Goal: Information Seeking & Learning: Learn about a topic

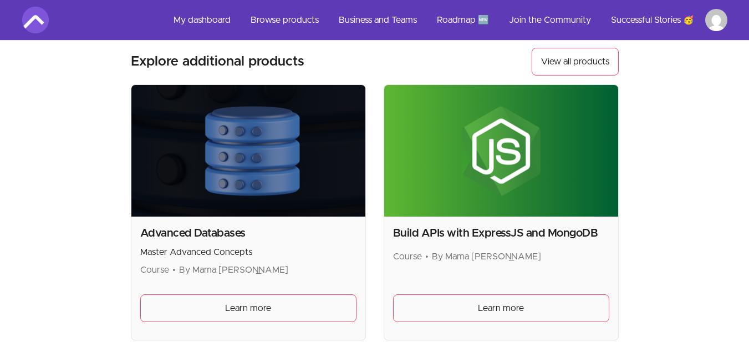
scroll to position [216, 0]
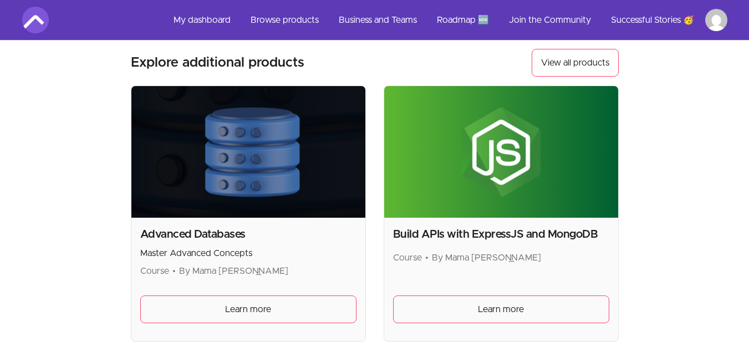
click at [227, 124] on img at bounding box center [248, 151] width 234 height 131
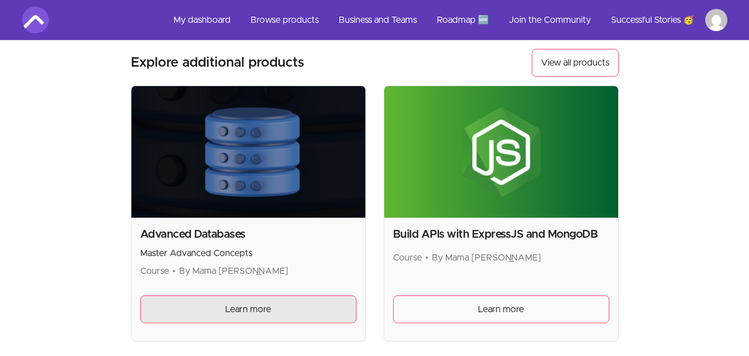
click at [202, 313] on link "Learn more" at bounding box center [248, 309] width 216 height 28
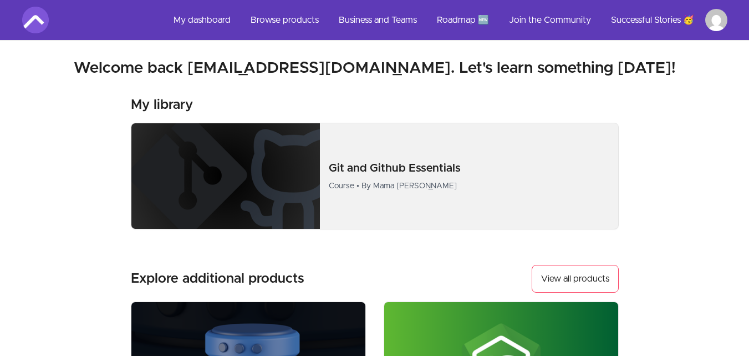
click at [327, 167] on div "Git and Github Essentials Course • By Mama Samba Braima Nelson" at bounding box center [469, 175] width 298 height 49
click at [412, 170] on p "Git and Github Essentials" at bounding box center [469, 168] width 280 height 16
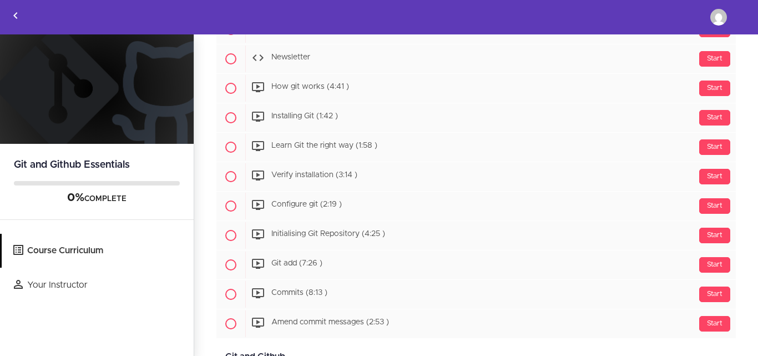
scroll to position [184, 0]
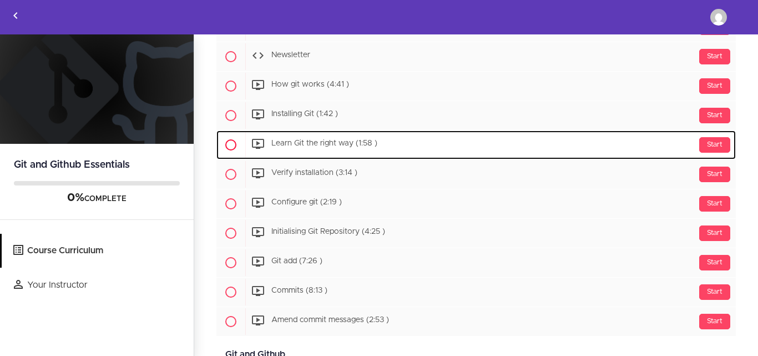
click at [331, 140] on span "Learn Git the right way (1:58 )" at bounding box center [324, 144] width 106 height 8
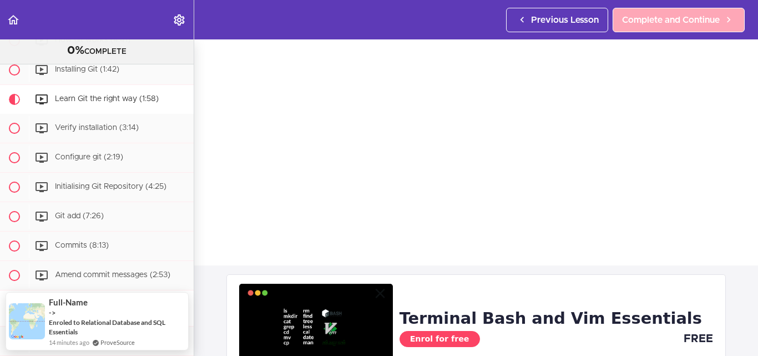
scroll to position [125, 0]
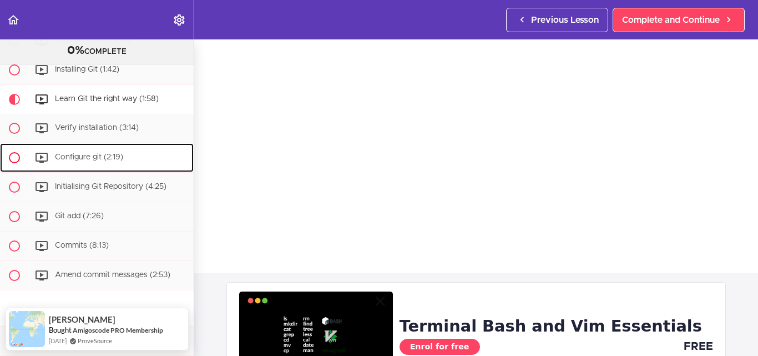
click at [100, 161] on span "Configure git (2:19)" at bounding box center [89, 157] width 68 height 8
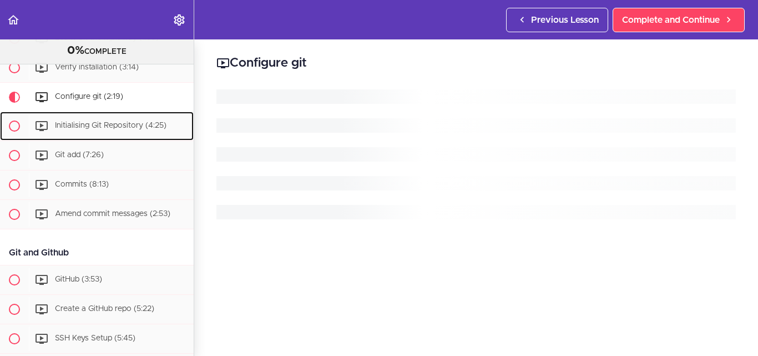
click at [72, 164] on ul "Join the Community Quick word before we begin (0:47)" at bounding box center [97, 53] width 194 height 352
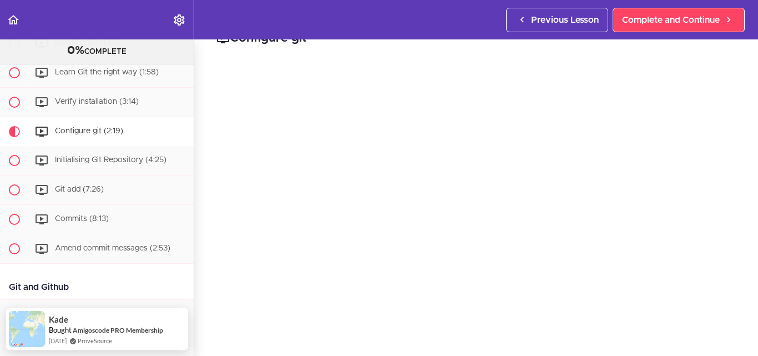
scroll to position [219, 0]
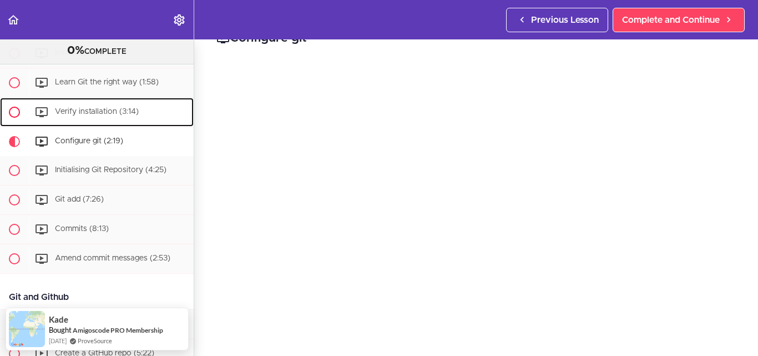
click at [85, 115] on span "Verify installation (3:14)" at bounding box center [97, 112] width 84 height 8
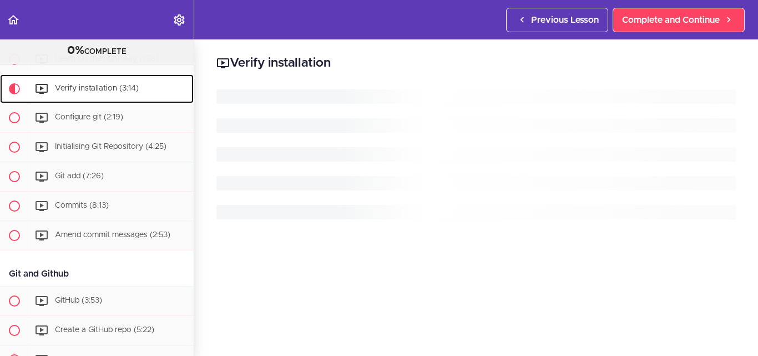
scroll to position [244, 0]
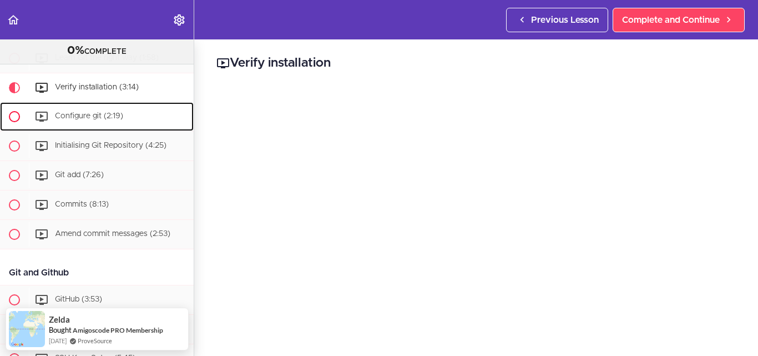
click at [64, 120] on span "Configure git (2:19)" at bounding box center [89, 116] width 68 height 8
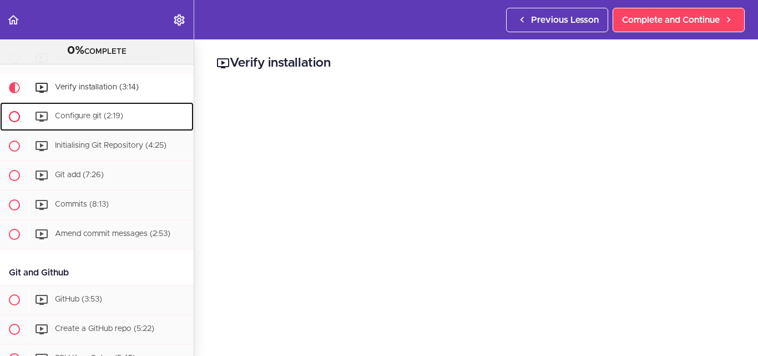
click at [72, 120] on span "Configure git (2:19)" at bounding box center [89, 116] width 68 height 8
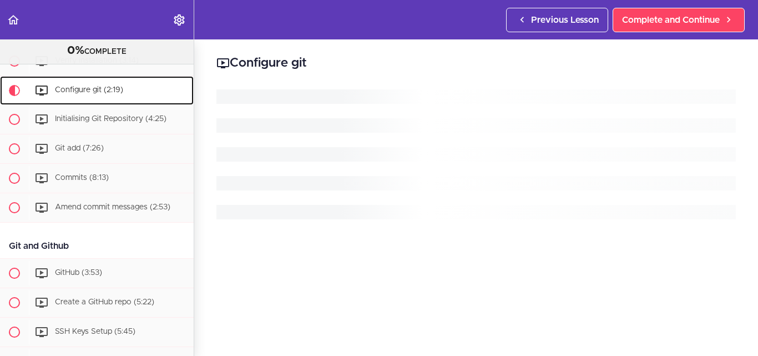
scroll to position [273, 0]
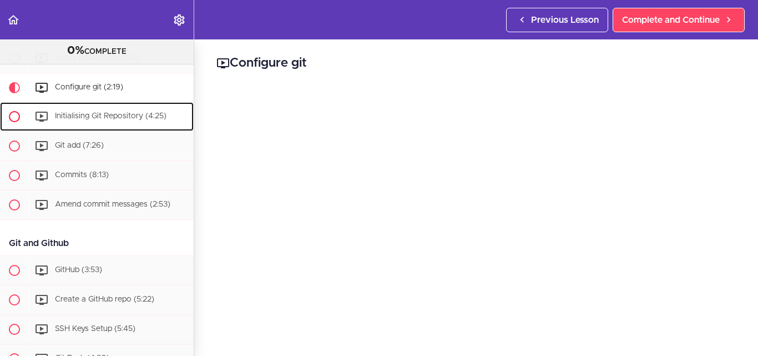
click at [68, 120] on span "Initialising Git Repository (4:25)" at bounding box center [110, 116] width 111 height 8
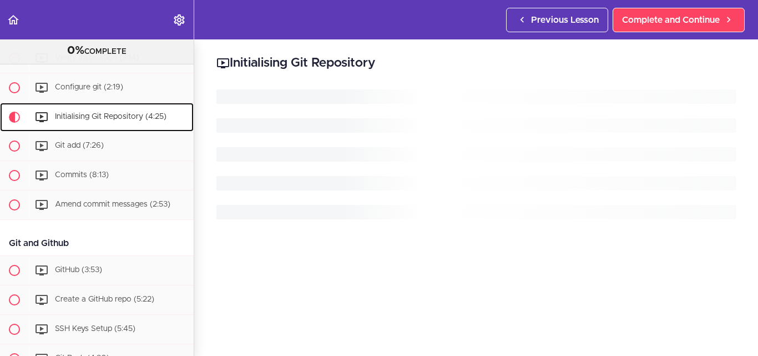
scroll to position [302, 0]
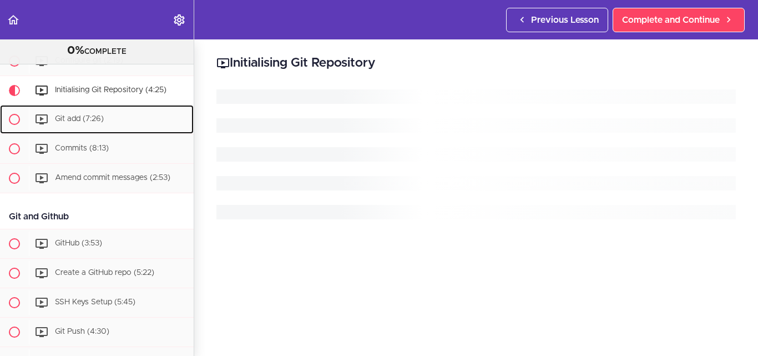
click at [68, 120] on div "Git add (7:26)" at bounding box center [111, 119] width 165 height 24
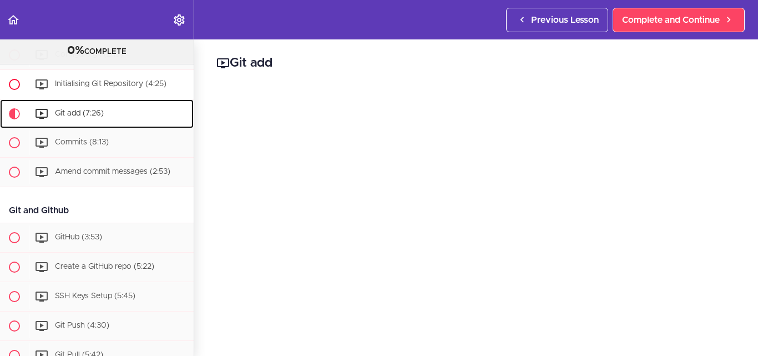
scroll to position [300, 0]
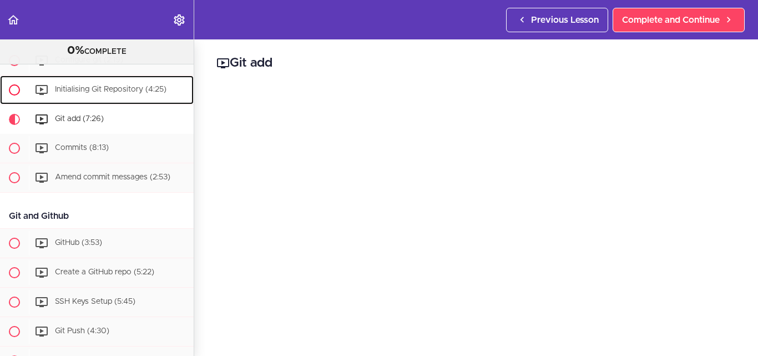
click at [72, 93] on span "Initialising Git Repository (4:25)" at bounding box center [110, 89] width 111 height 8
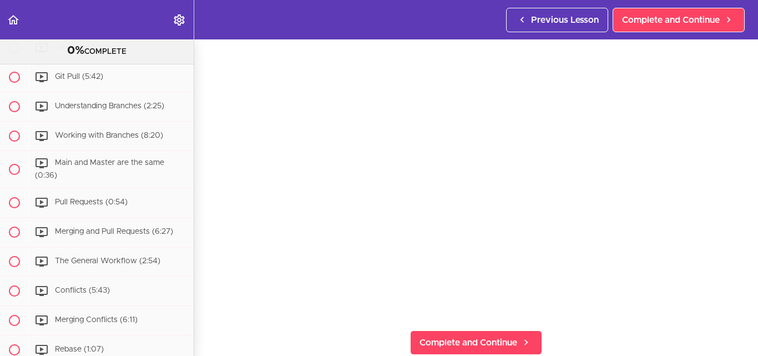
scroll to position [483, 0]
